Goal: Transaction & Acquisition: Purchase product/service

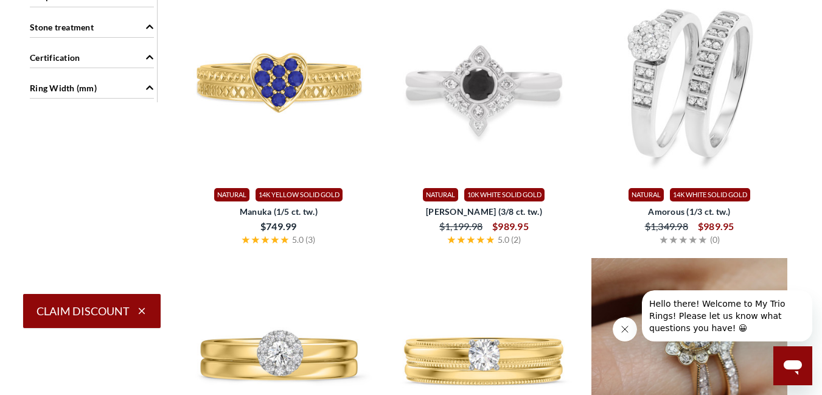
scroll to position [1285, 0]
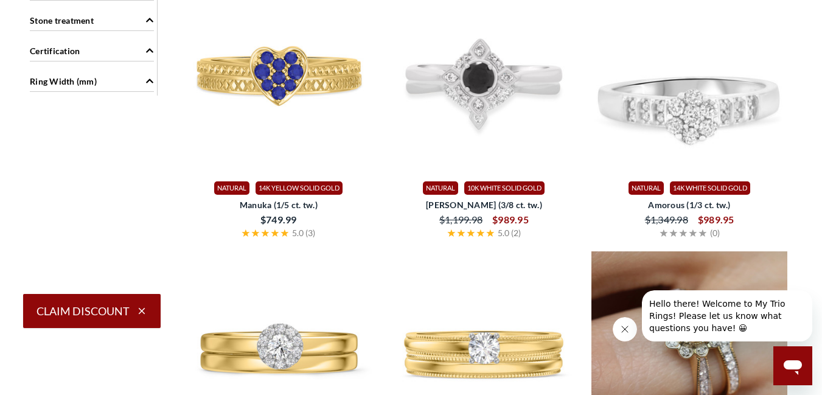
click at [689, 82] on img at bounding box center [690, 75] width 196 height 196
click at [684, 110] on img at bounding box center [690, 75] width 196 height 196
click at [694, 107] on img at bounding box center [690, 75] width 196 height 196
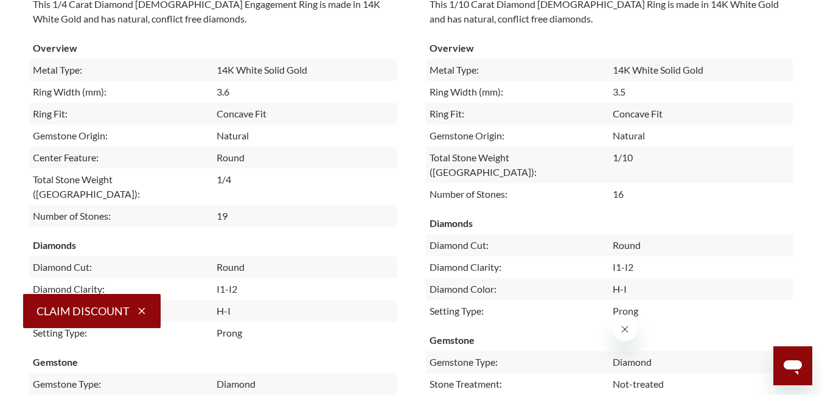
scroll to position [2135, 0]
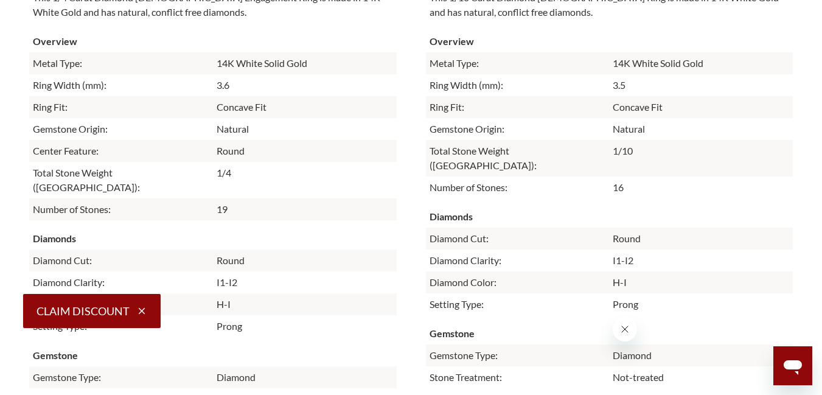
drag, startPoint x: 812, startPoint y: 237, endPoint x: 811, endPoint y: 244, distance: 6.8
drag, startPoint x: 811, startPoint y: 244, endPoint x: 811, endPoint y: 148, distance: 95.5
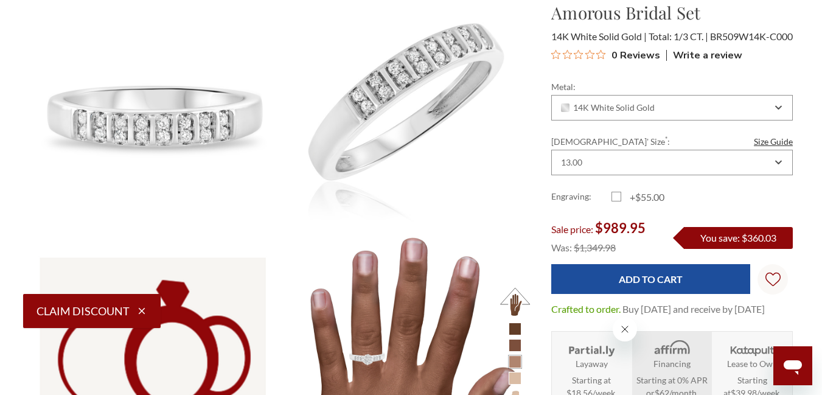
scroll to position [729, 0]
